Goal: Task Accomplishment & Management: Manage account settings

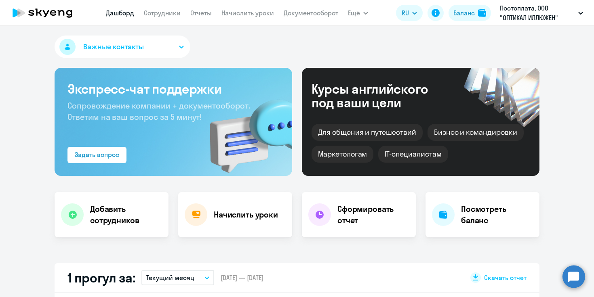
select select "30"
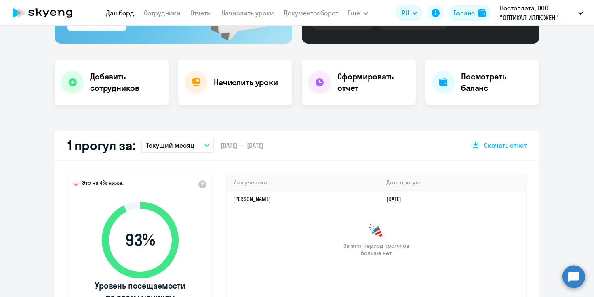
scroll to position [200, 0]
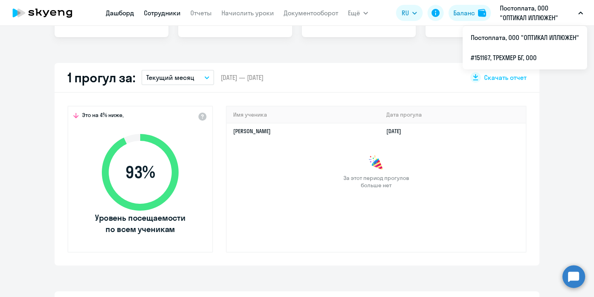
click at [163, 9] on link "Сотрудники" at bounding box center [162, 13] width 37 height 8
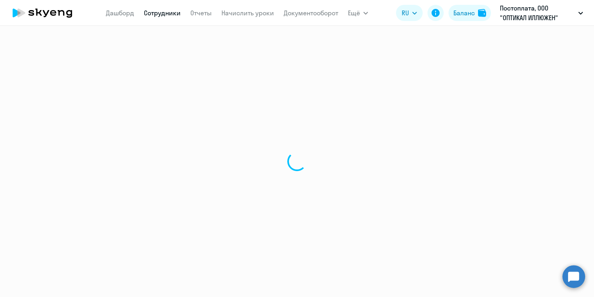
select select "30"
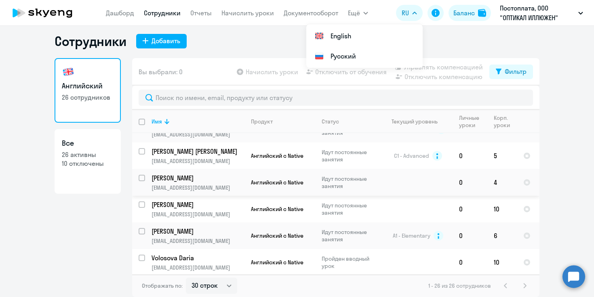
scroll to position [477, 0]
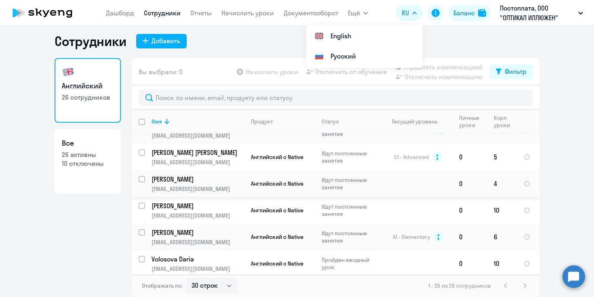
click at [163, 175] on p "[PERSON_NAME]" at bounding box center [196, 179] width 91 height 9
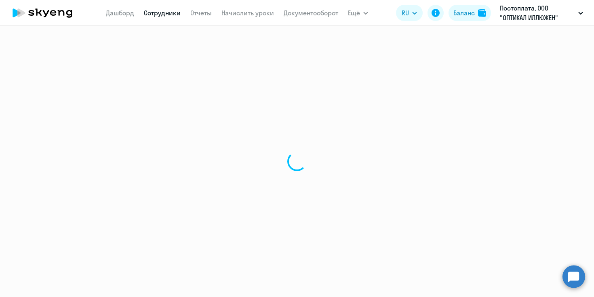
select select "english"
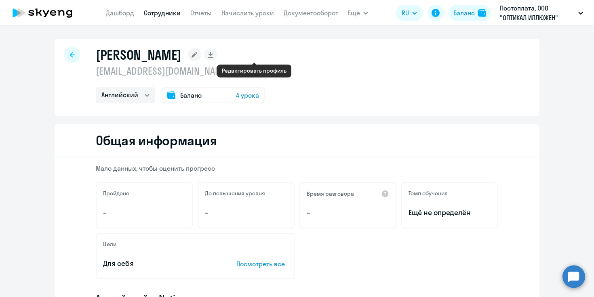
click at [201, 58] on rect at bounding box center [194, 54] width 13 height 13
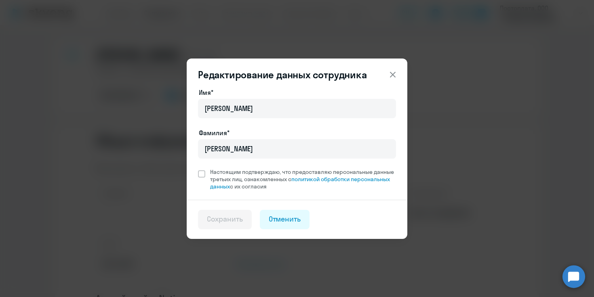
click at [391, 78] on icon at bounding box center [393, 75] width 10 height 10
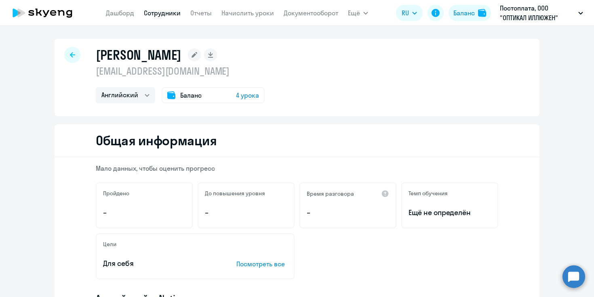
click at [174, 14] on link "Сотрудники" at bounding box center [162, 13] width 37 height 8
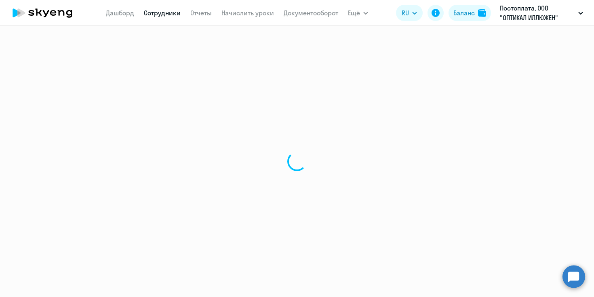
select select "30"
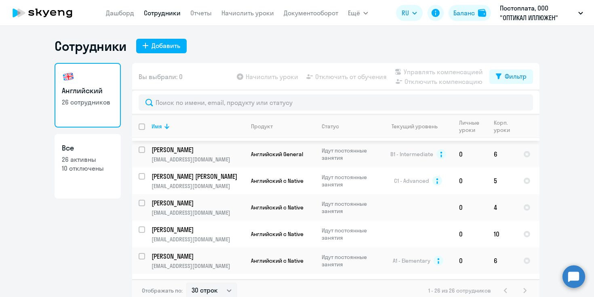
scroll to position [469, 0]
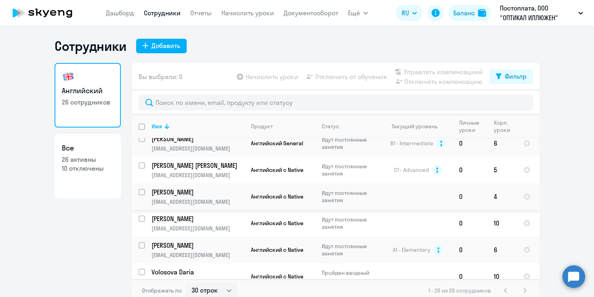
click at [144, 189] on input "select row 40496464" at bounding box center [147, 197] width 16 height 16
checkbox input "true"
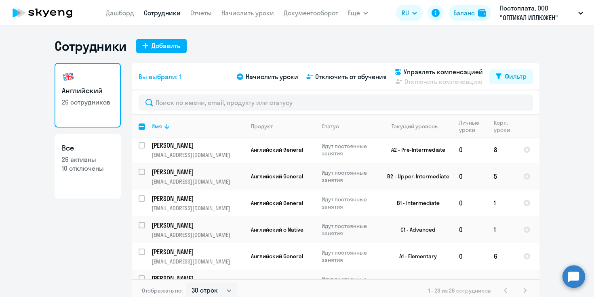
scroll to position [0, 0]
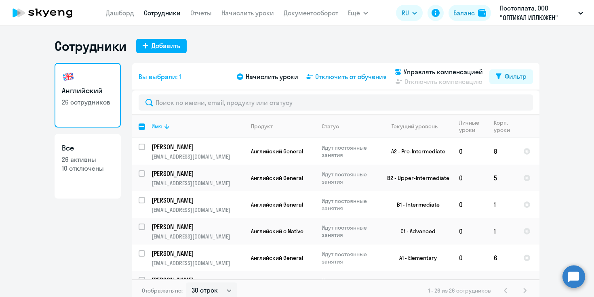
click at [353, 78] on span "Отключить от обучения" at bounding box center [351, 77] width 72 height 10
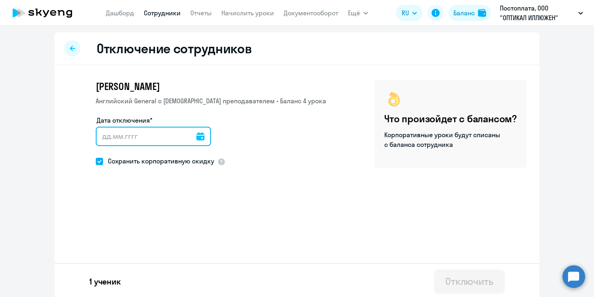
click at [145, 130] on input "Дата отключения*" at bounding box center [153, 136] width 115 height 19
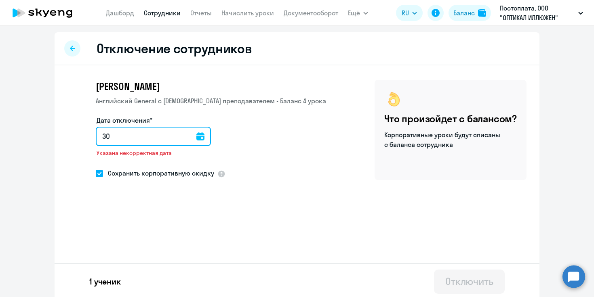
type input "3"
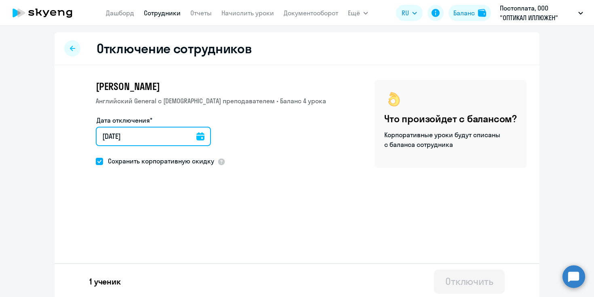
type input "03.09.2025"
type input "3.9.2025"
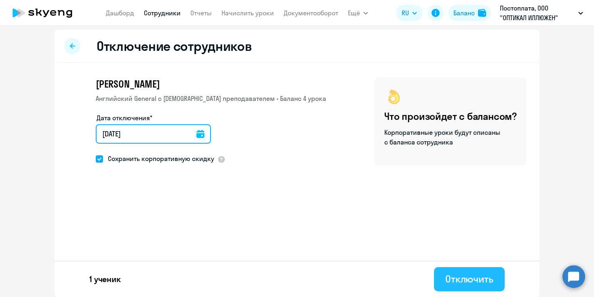
type input "03.09.2025"
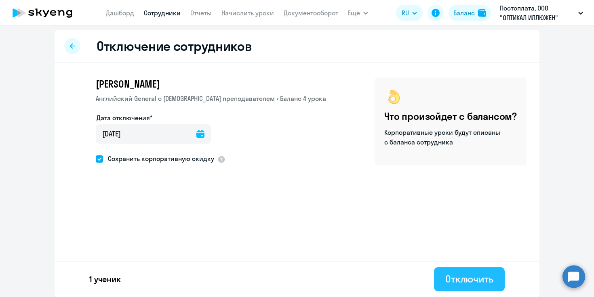
click at [484, 285] on div "Отключить" at bounding box center [469, 279] width 48 height 13
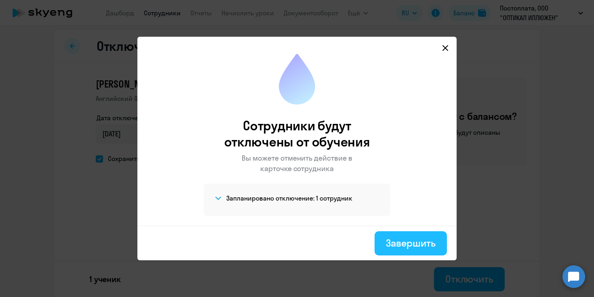
click at [408, 244] on div "Завершить" at bounding box center [411, 243] width 50 height 13
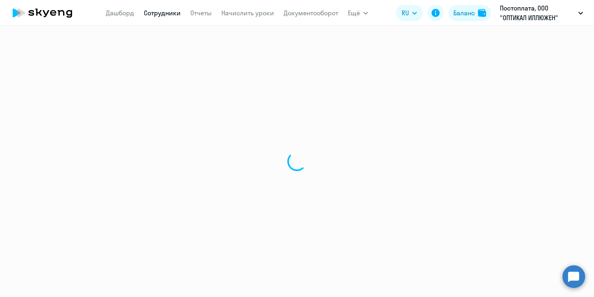
select select "30"
